Goal: Transaction & Acquisition: Book appointment/travel/reservation

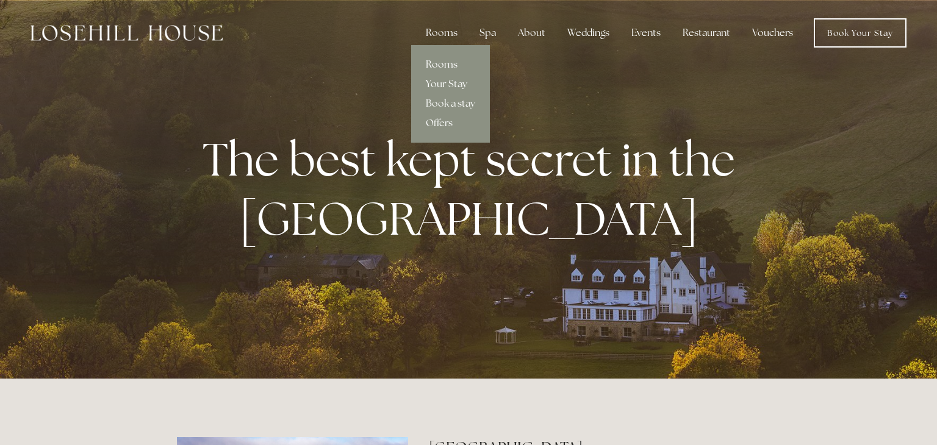
click at [448, 63] on link "Rooms" at bounding box center [450, 65] width 79 height 20
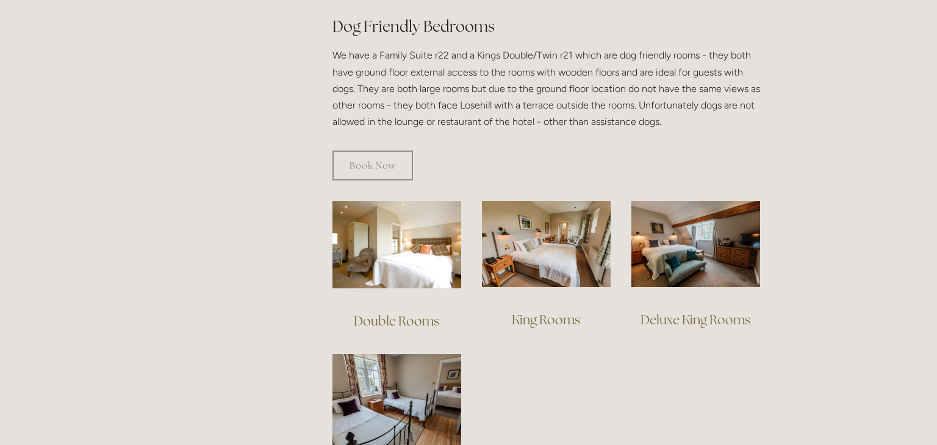
scroll to position [679, 0]
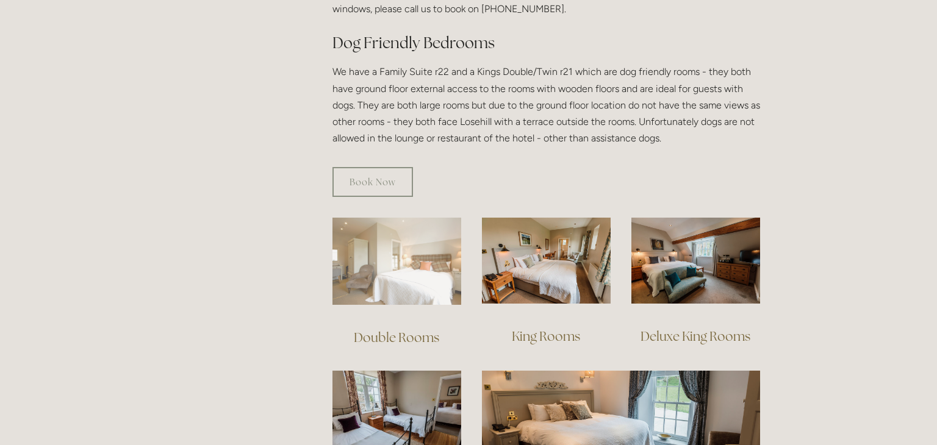
click at [414, 269] on img at bounding box center [396, 261] width 129 height 87
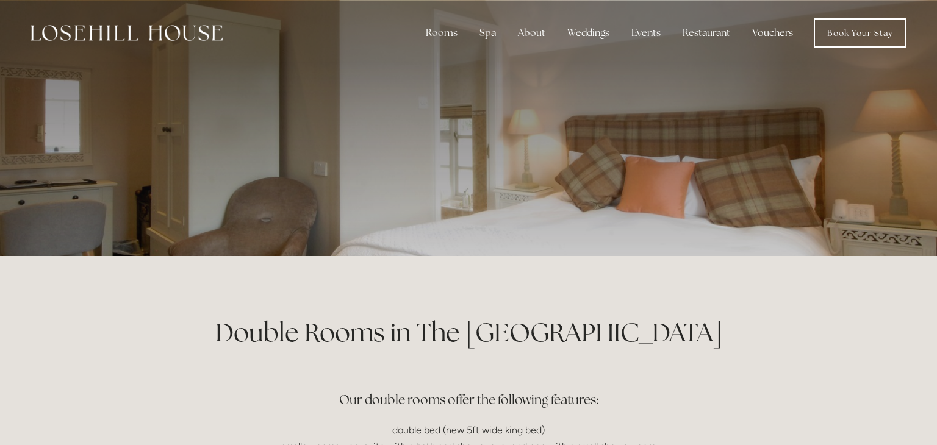
click at [589, 246] on div at bounding box center [468, 128] width 583 height 256
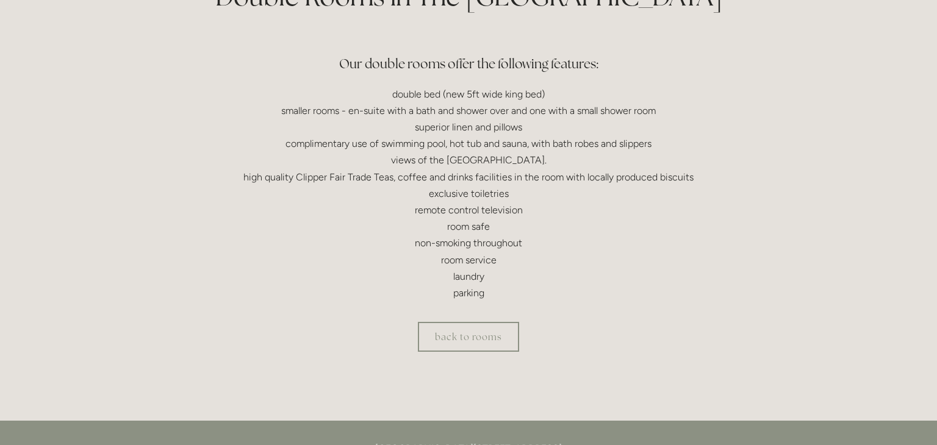
scroll to position [303, 0]
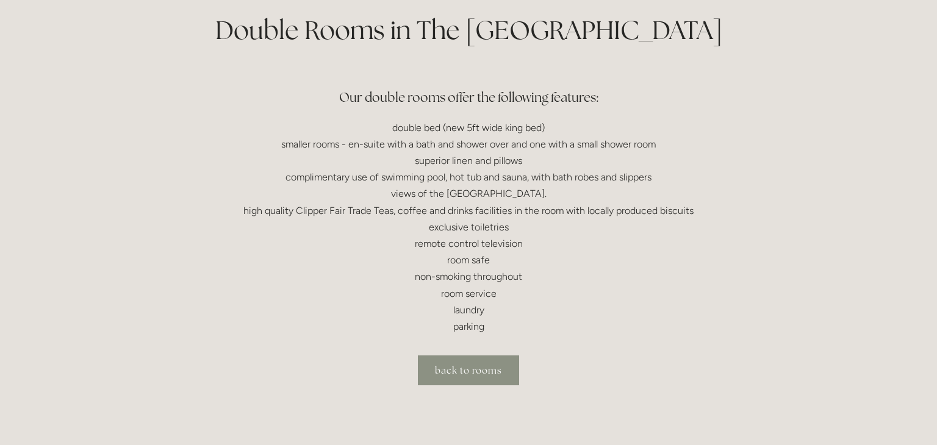
click at [474, 374] on link "back to rooms" at bounding box center [468, 371] width 101 height 30
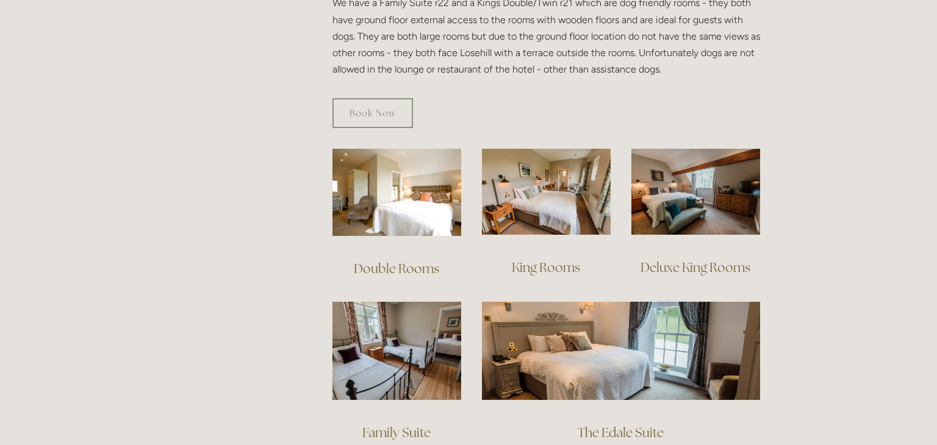
scroll to position [805, 0]
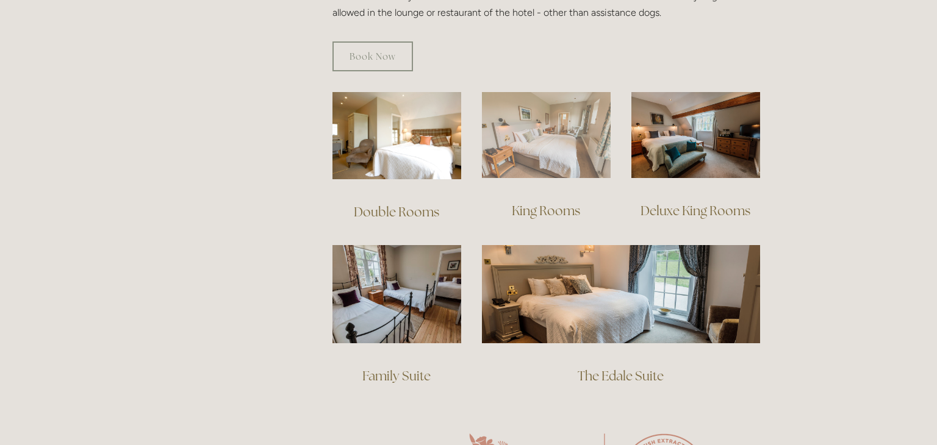
click at [571, 142] on img at bounding box center [546, 135] width 129 height 86
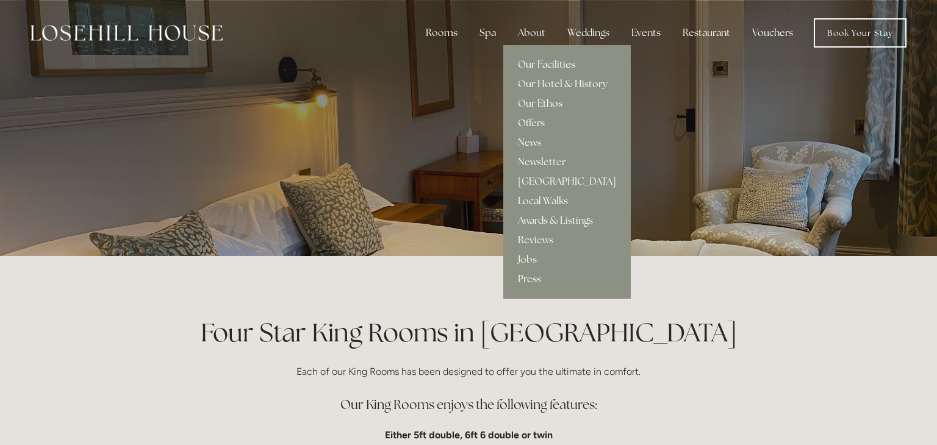
click at [544, 66] on link "Our Facilities" at bounding box center [567, 65] width 128 height 20
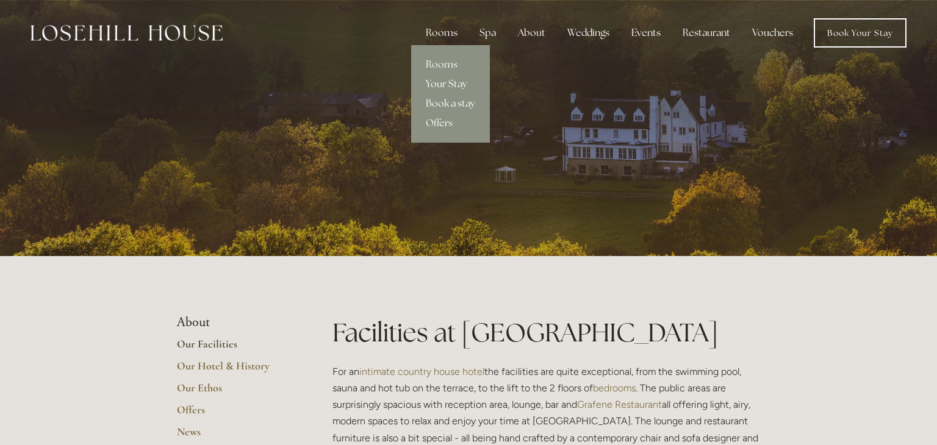
click at [462, 99] on link "Book a stay" at bounding box center [450, 104] width 79 height 20
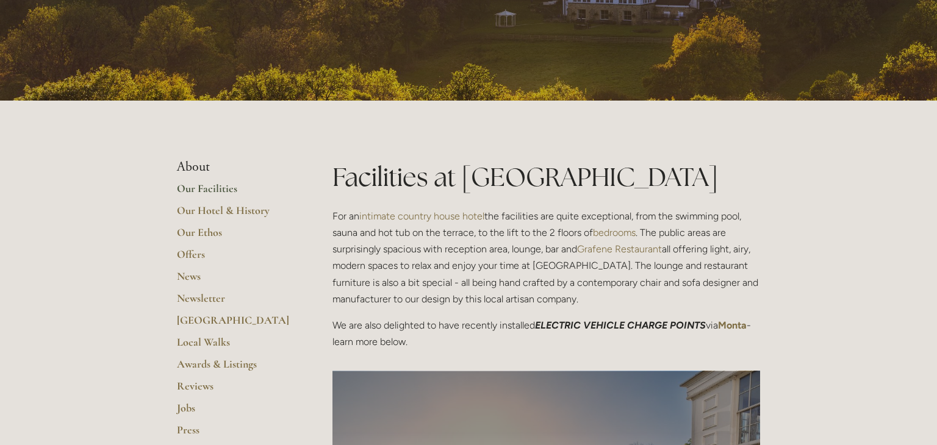
scroll to position [153, 0]
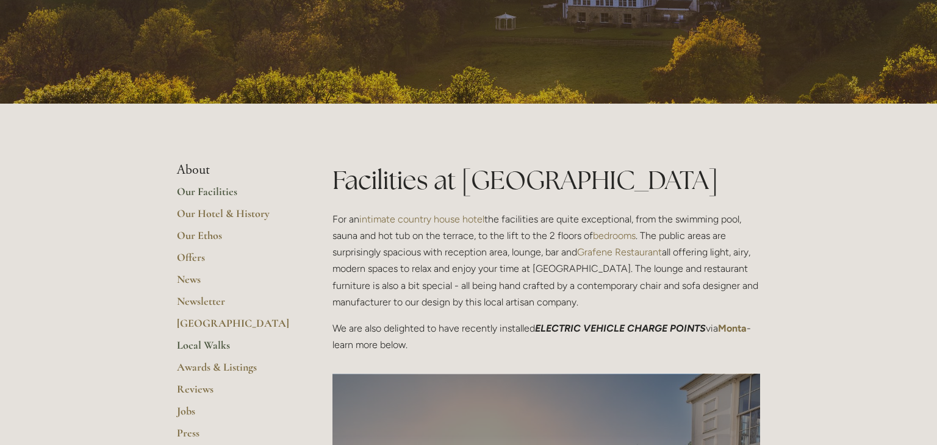
click at [217, 343] on link "Local Walks" at bounding box center [235, 350] width 117 height 22
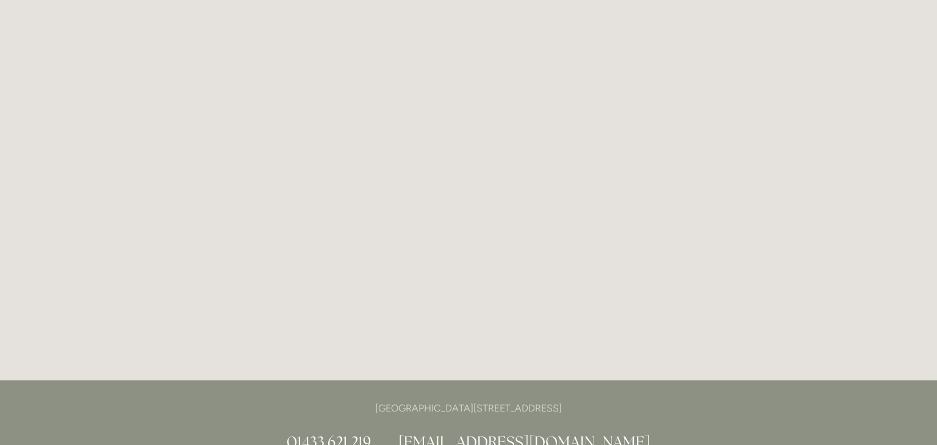
scroll to position [453, 0]
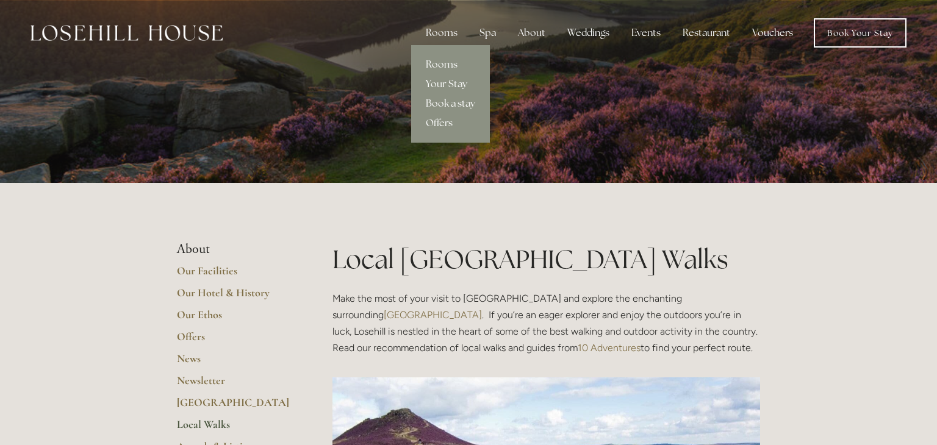
click at [456, 107] on link "Book a stay" at bounding box center [450, 104] width 79 height 20
